Goal: Information Seeking & Learning: Learn about a topic

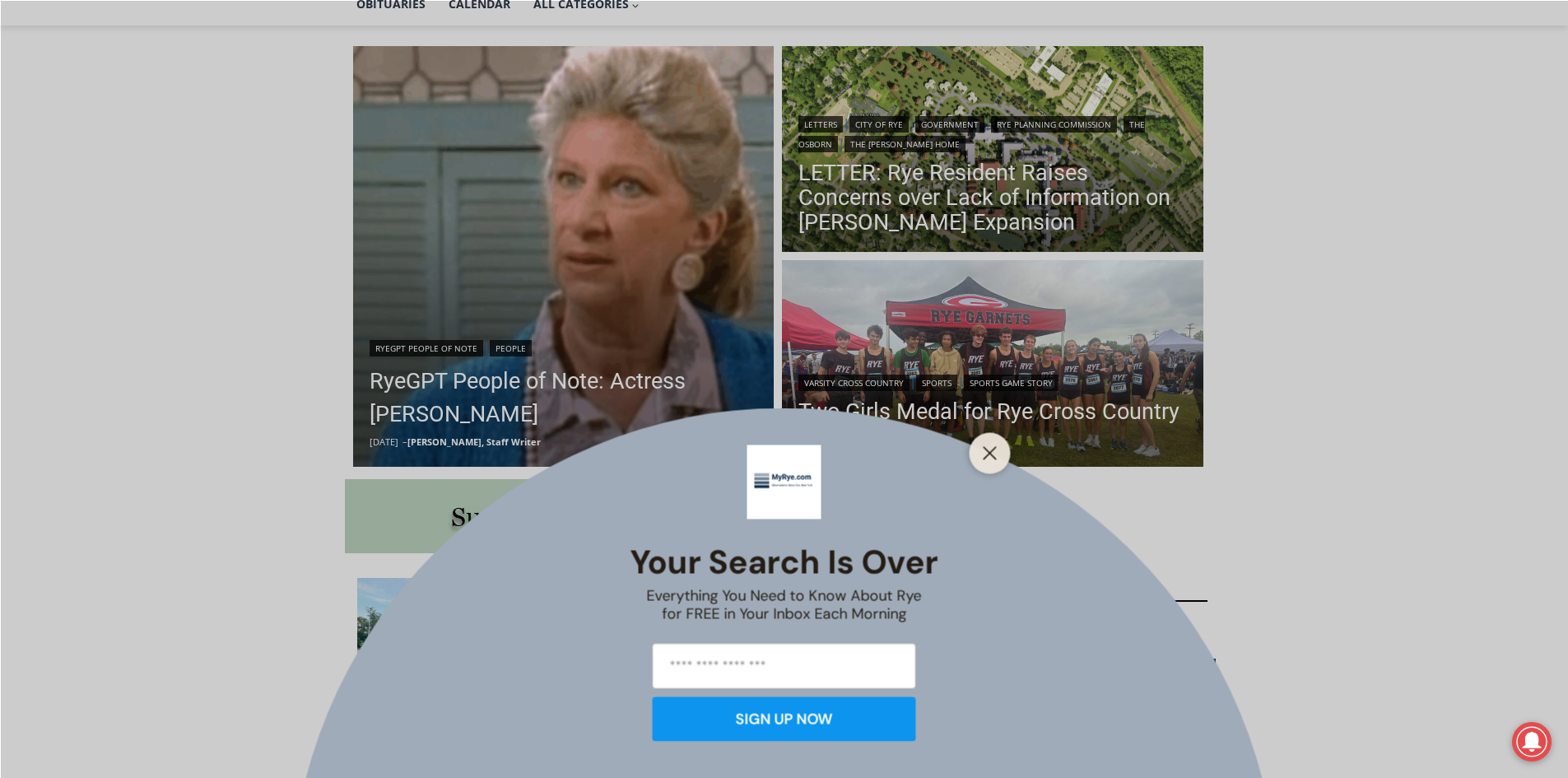
scroll to position [411, 0]
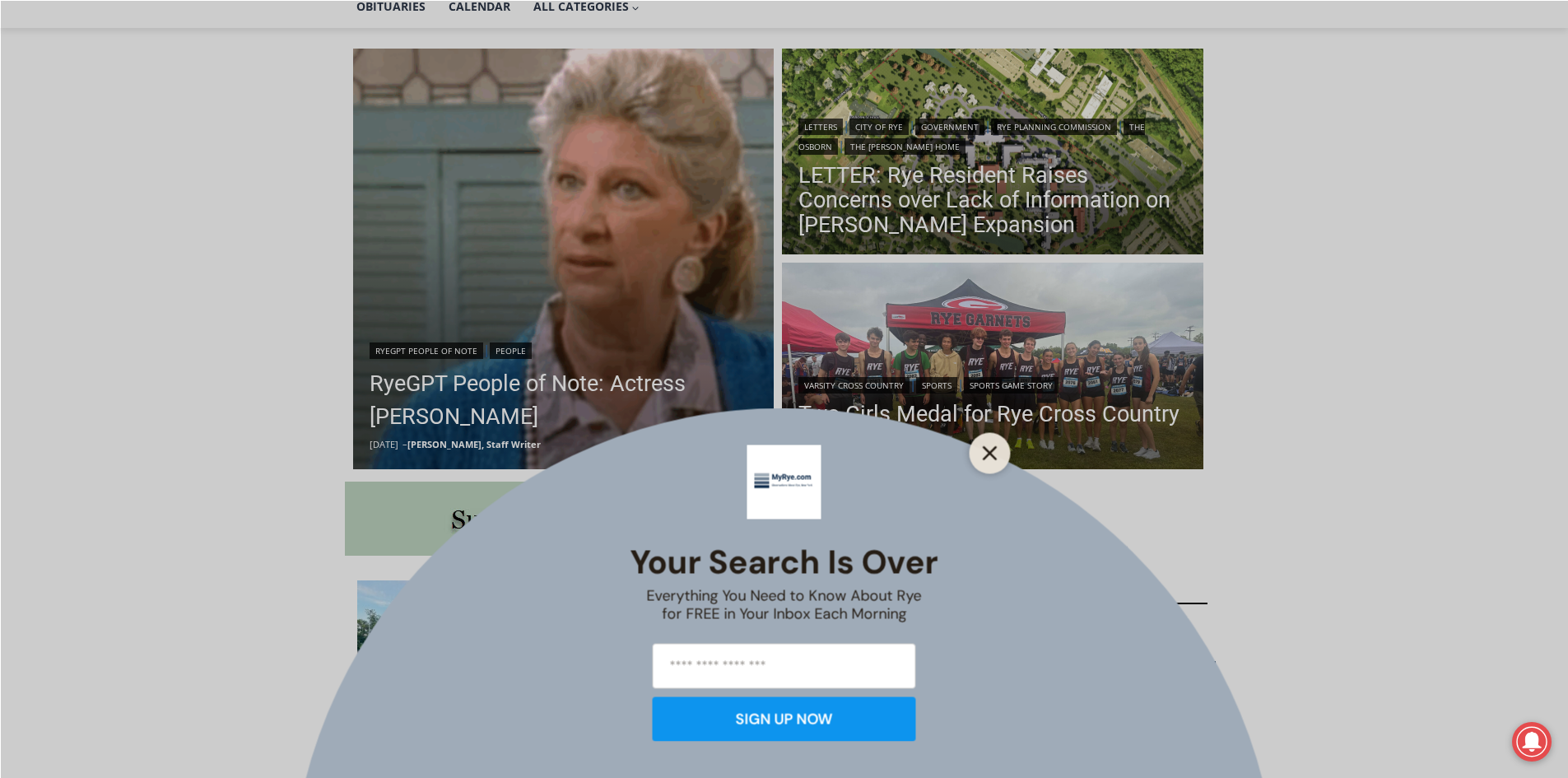
click at [993, 456] on line "Close" at bounding box center [989, 453] width 12 height 12
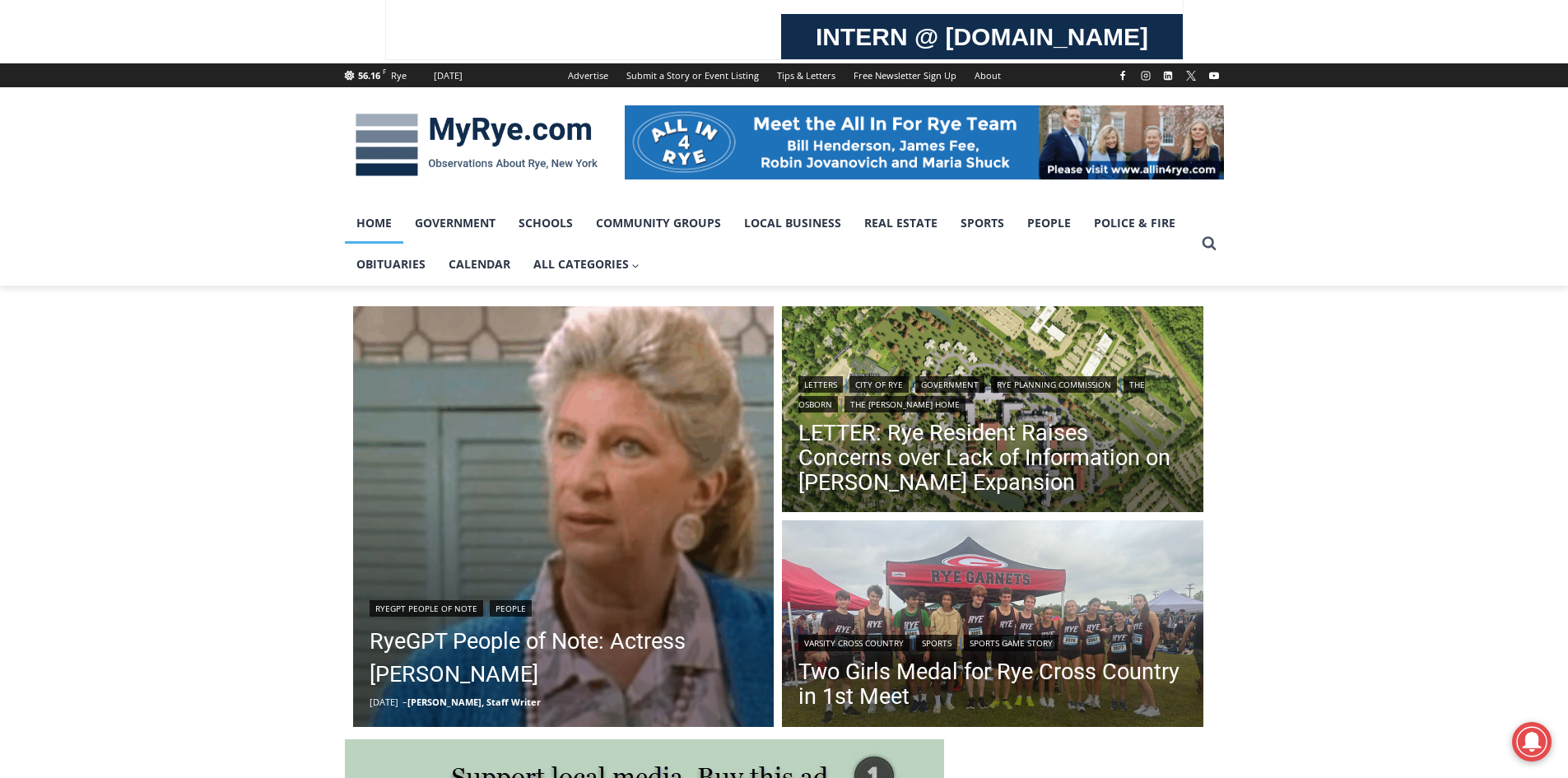
scroll to position [165, 0]
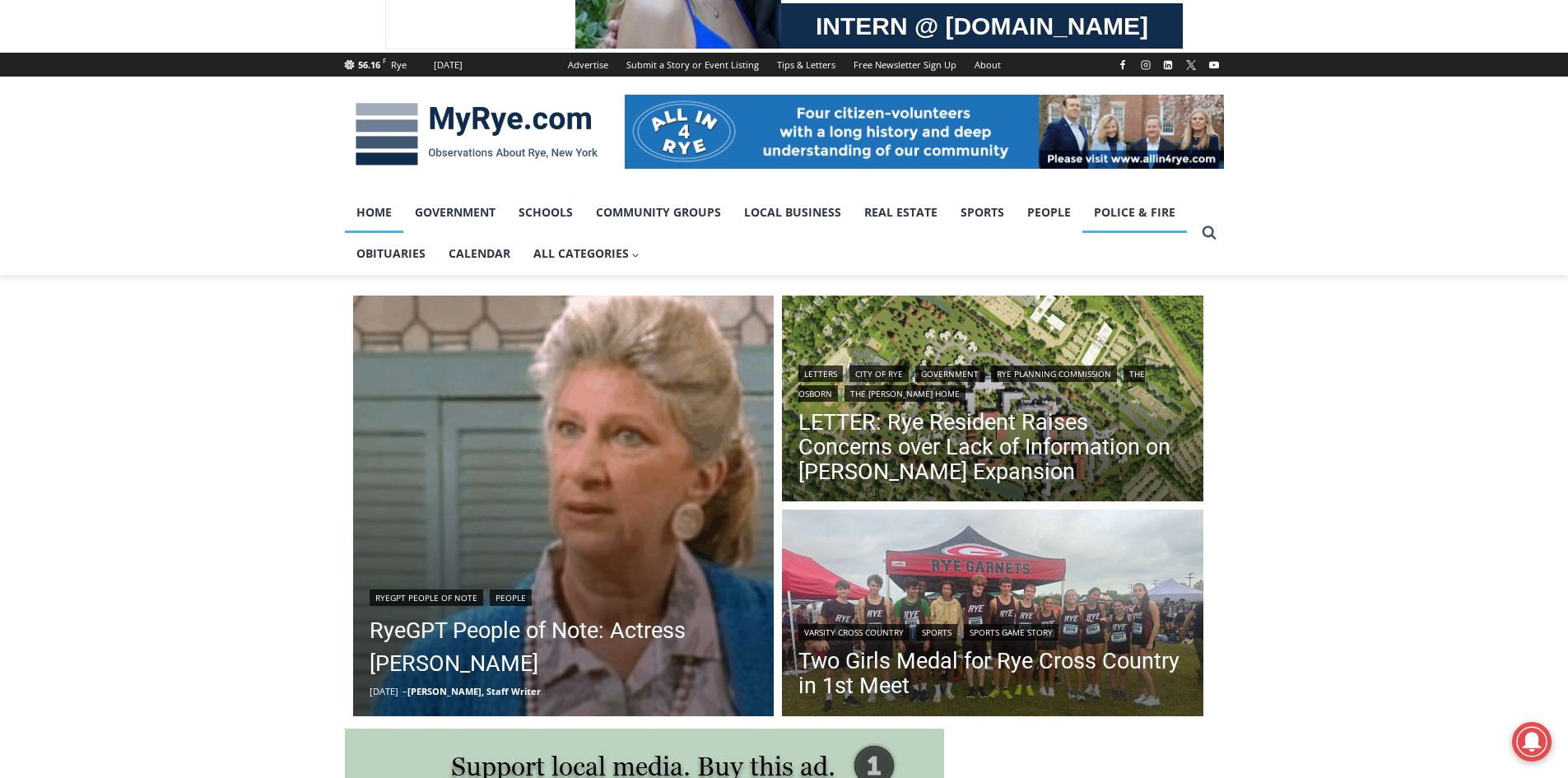
click at [1133, 208] on link "Police & Fire" at bounding box center [1135, 212] width 105 height 41
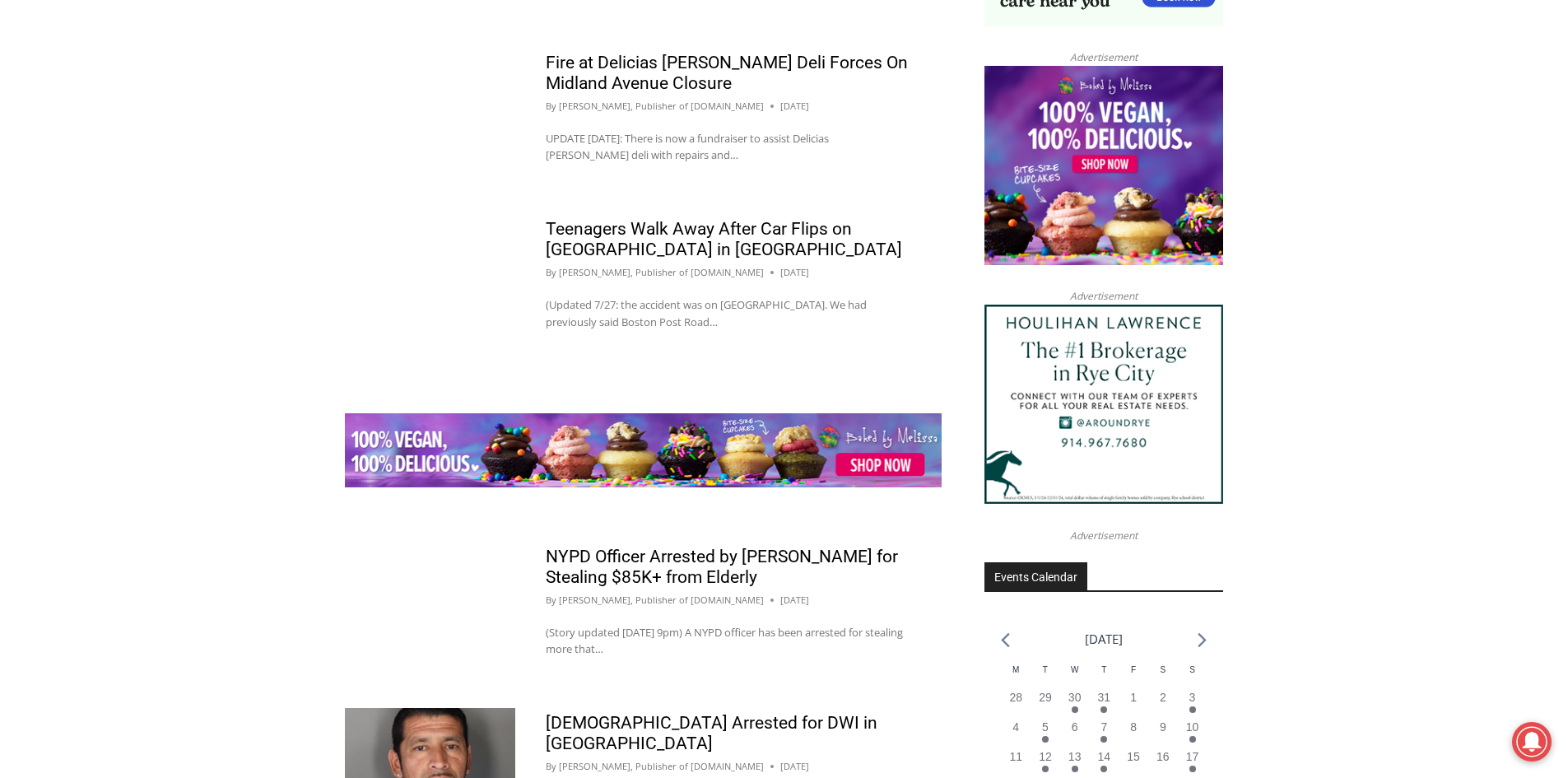
scroll to position [1977, 0]
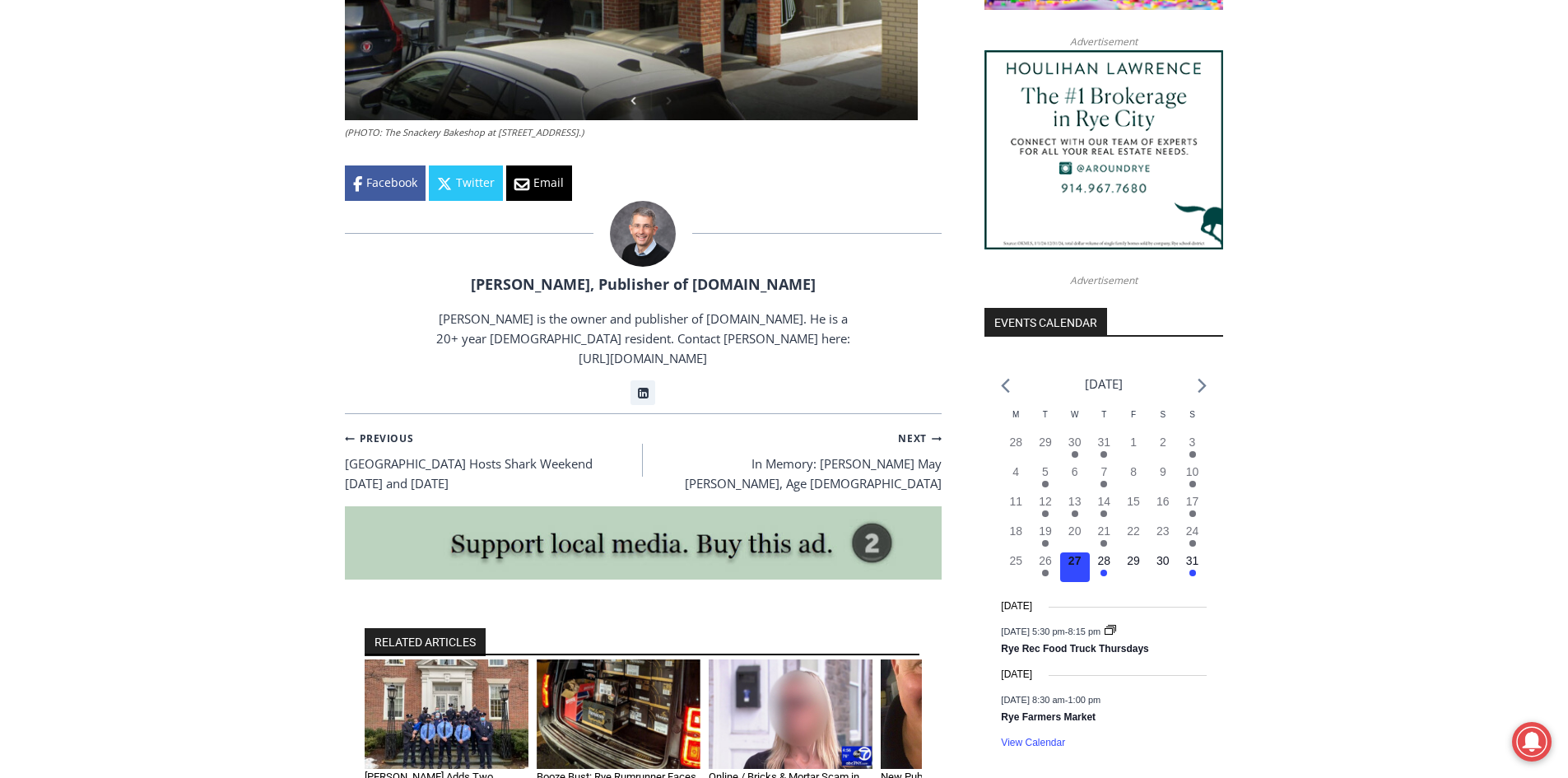
scroll to position [1564, 0]
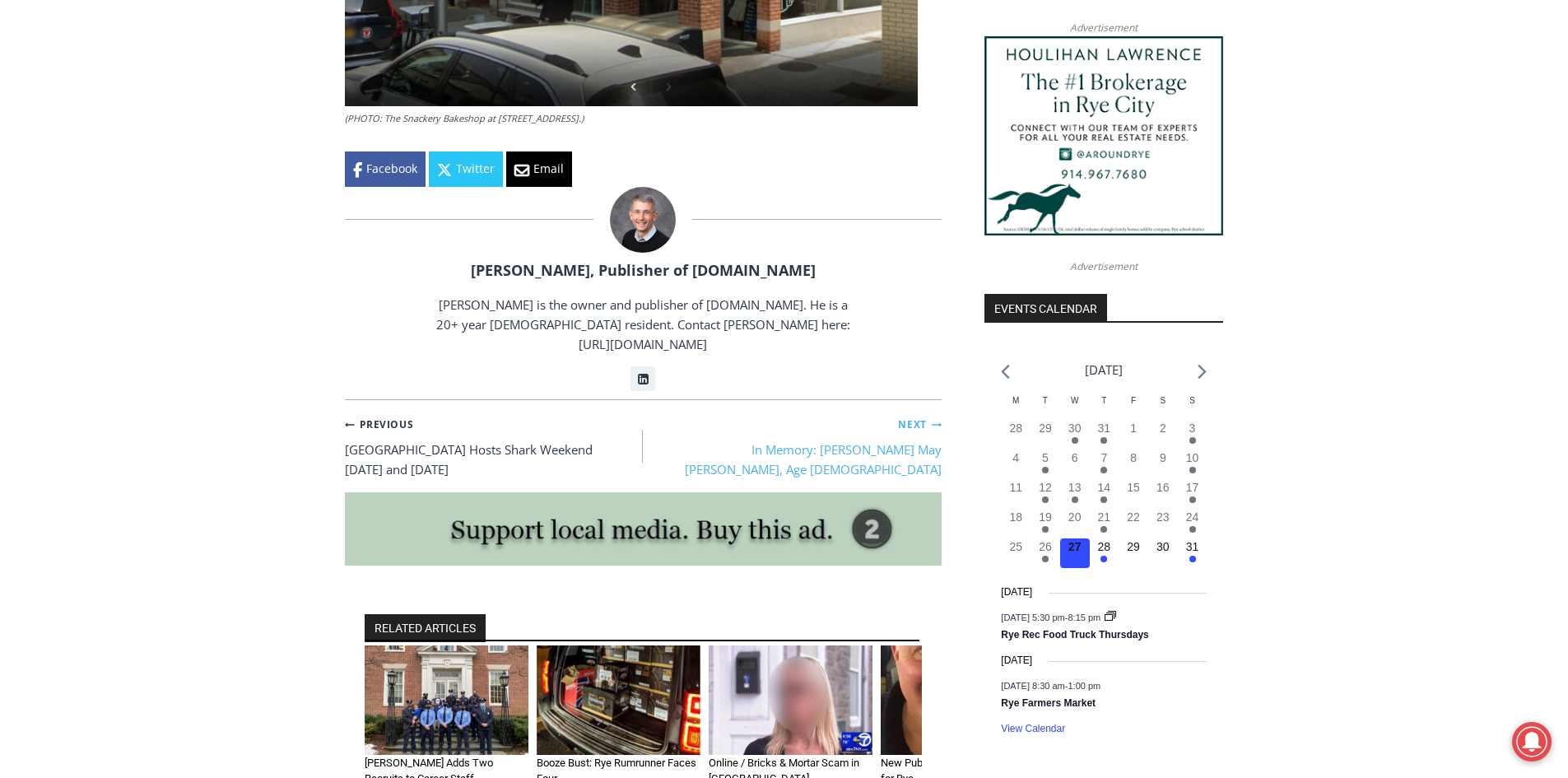
click at [724, 414] on link "Next Continue In Memory: Donna May Briganti, Age 69" at bounding box center [792, 446] width 299 height 66
